Goal: Information Seeking & Learning: Learn about a topic

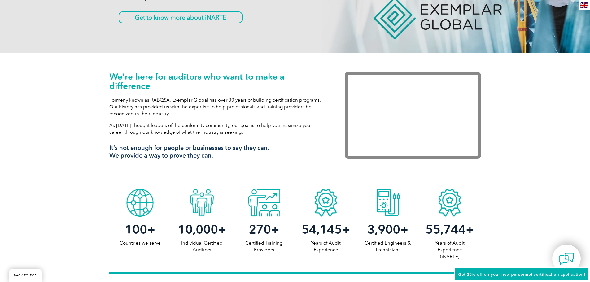
scroll to position [155, 0]
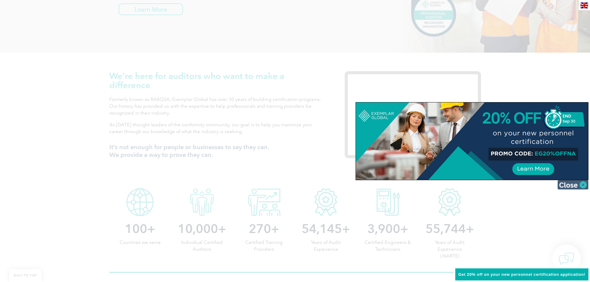
click at [574, 186] on img at bounding box center [572, 184] width 31 height 9
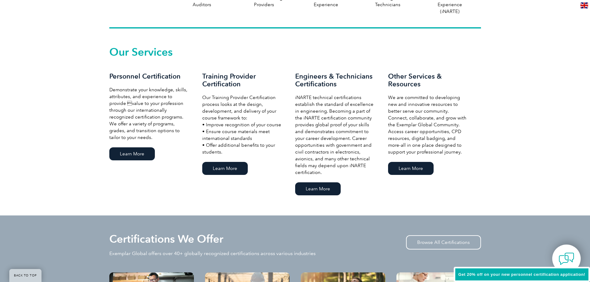
scroll to position [403, 0]
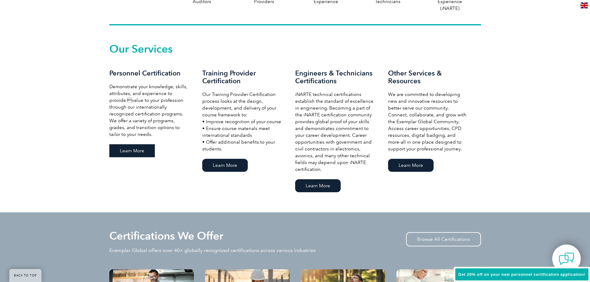
click at [135, 148] on link "Learn More" at bounding box center [132, 150] width 46 height 13
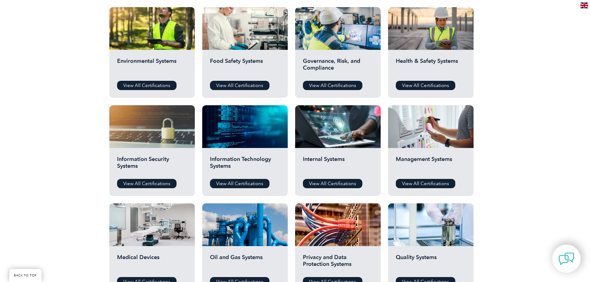
scroll to position [217, 0]
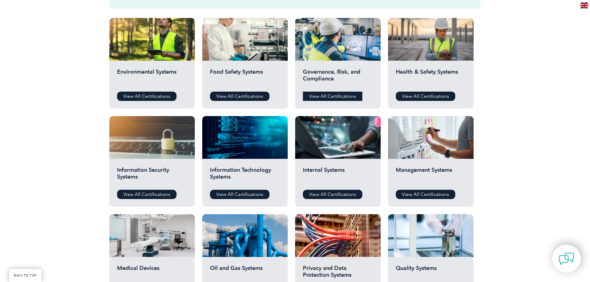
click at [341, 96] on link "View All Certifications" at bounding box center [332, 96] width 59 height 9
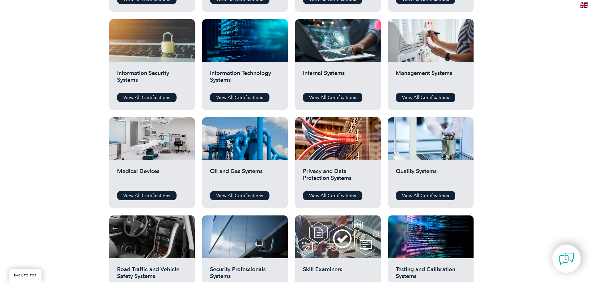
scroll to position [341, 0]
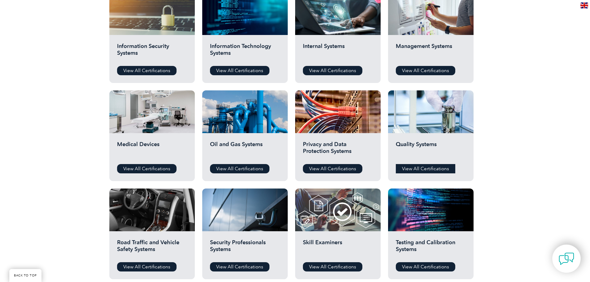
click at [433, 171] on link "View All Certifications" at bounding box center [425, 168] width 59 height 9
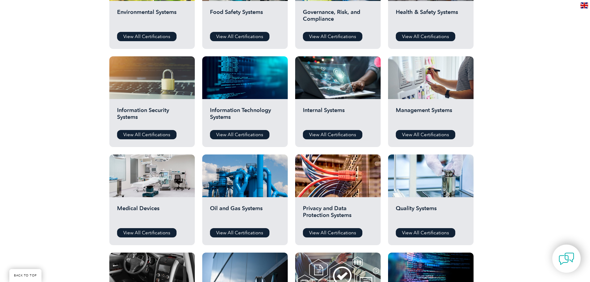
scroll to position [248, 0]
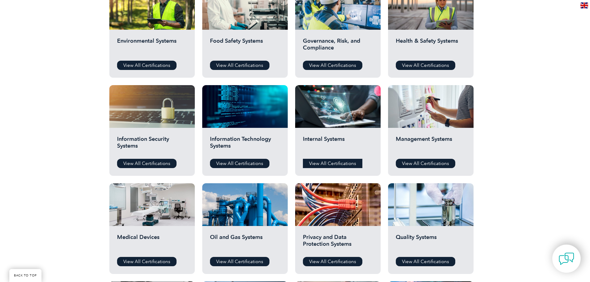
click at [320, 163] on link "View All Certifications" at bounding box center [332, 163] width 59 height 9
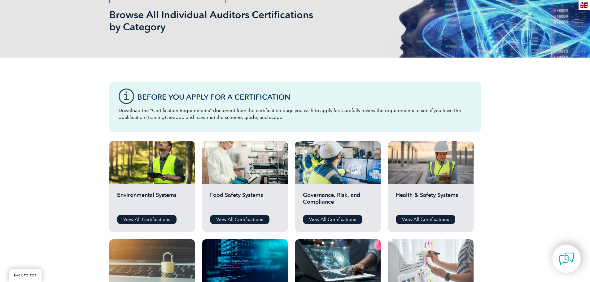
scroll to position [93, 0]
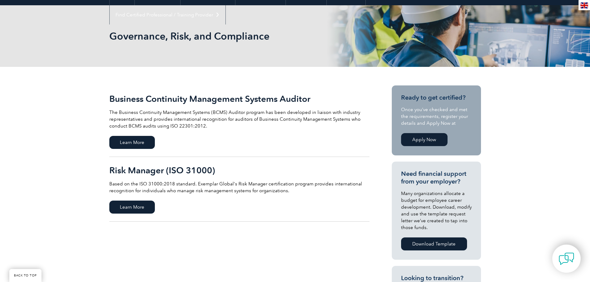
scroll to position [93, 0]
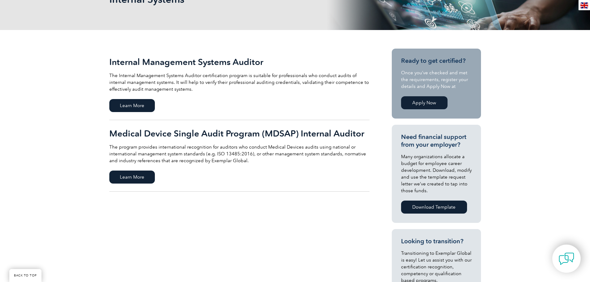
scroll to position [124, 0]
